Goal: Obtain resource: Download file/media

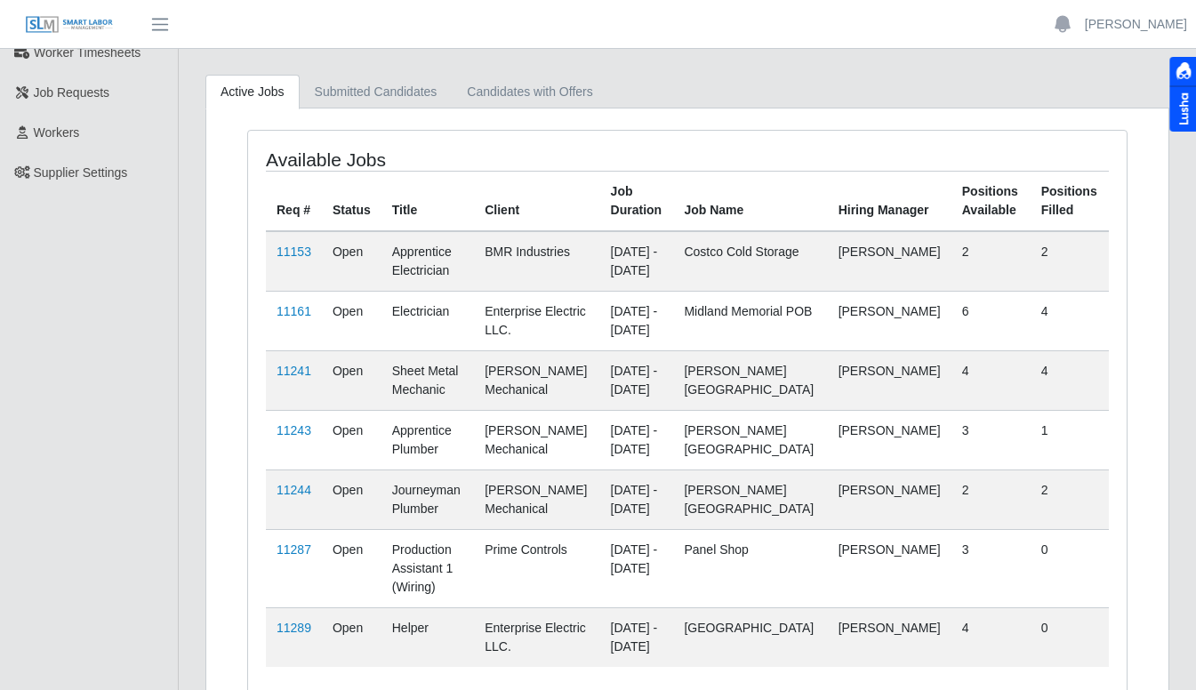
scroll to position [170, 0]
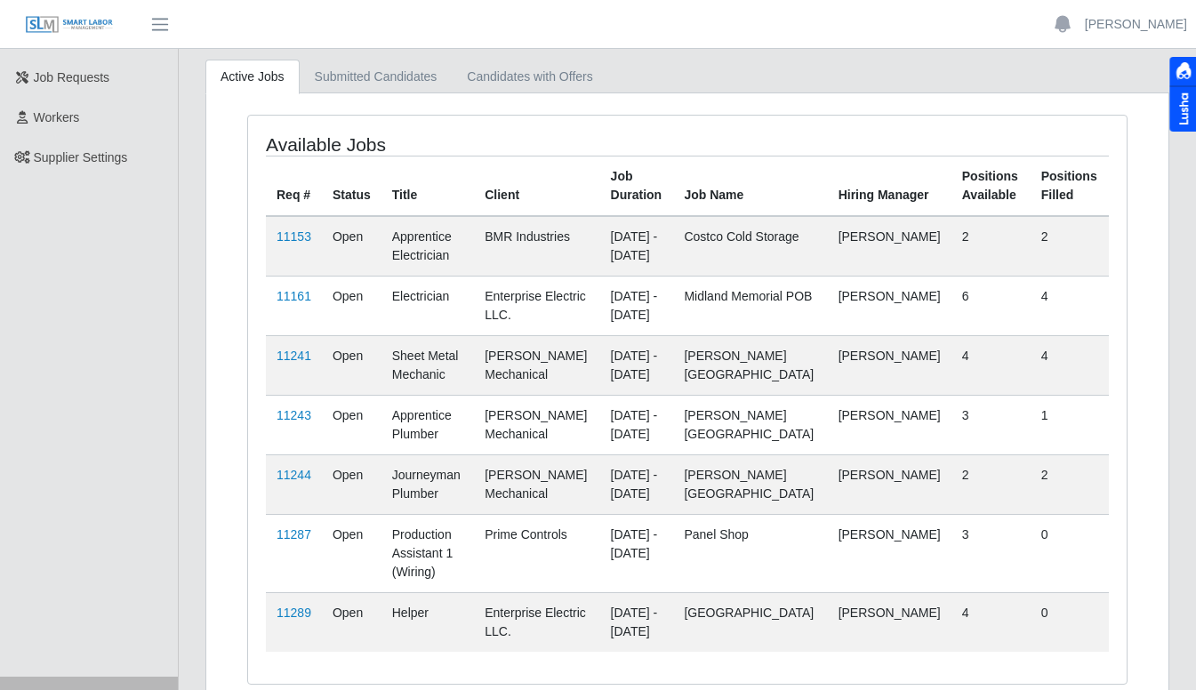
click at [295, 614] on link "11289" at bounding box center [294, 613] width 35 height 14
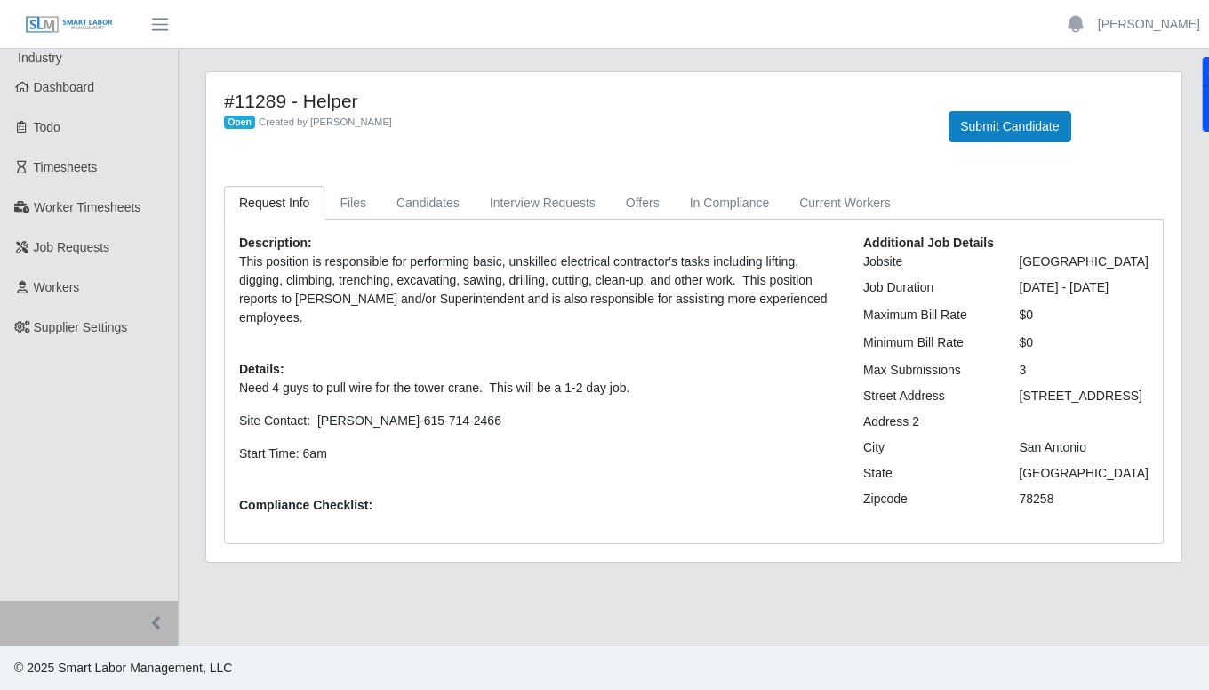
click at [96, 93] on link "Dashboard" at bounding box center [89, 88] width 178 height 40
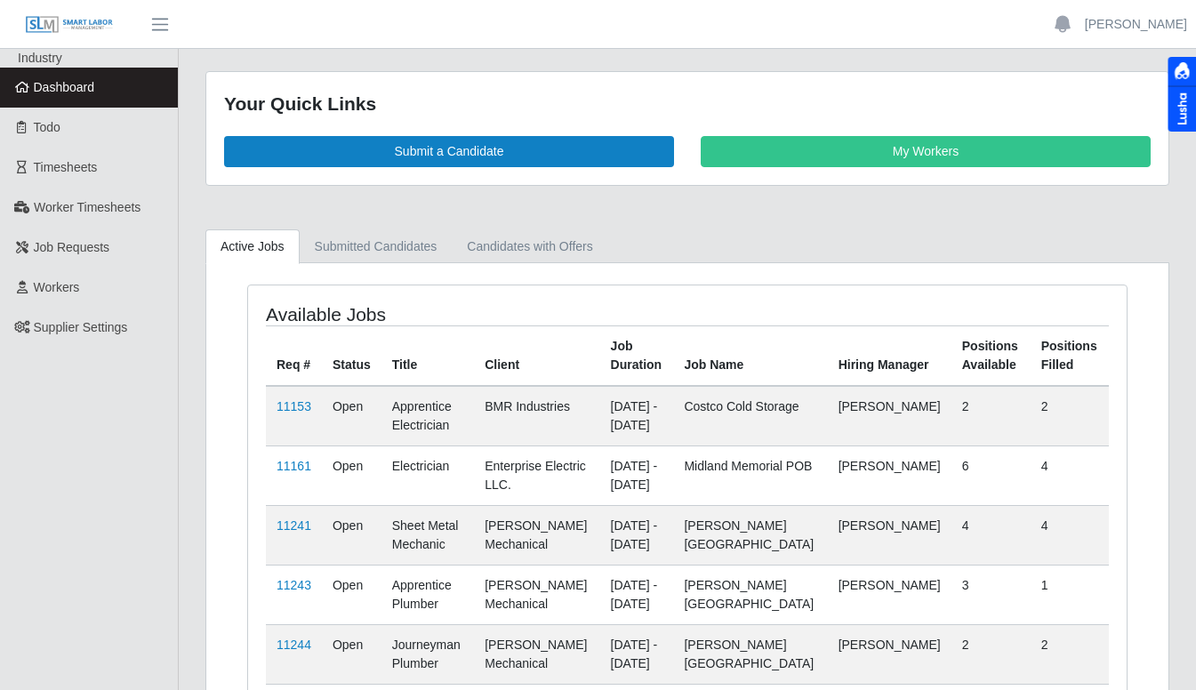
click at [80, 173] on span "Timesheets" at bounding box center [66, 167] width 64 height 14
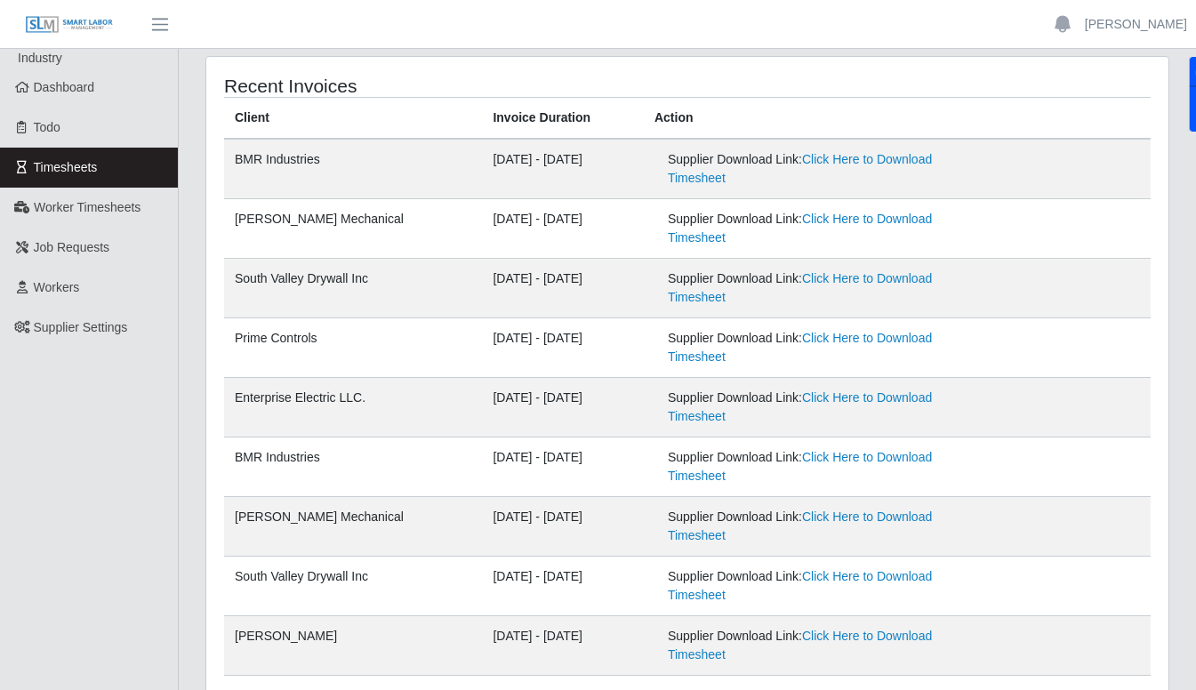
click at [878, 403] on link "Click Here to Download Timesheet" at bounding box center [800, 406] width 264 height 33
